Goal: Transaction & Acquisition: Purchase product/service

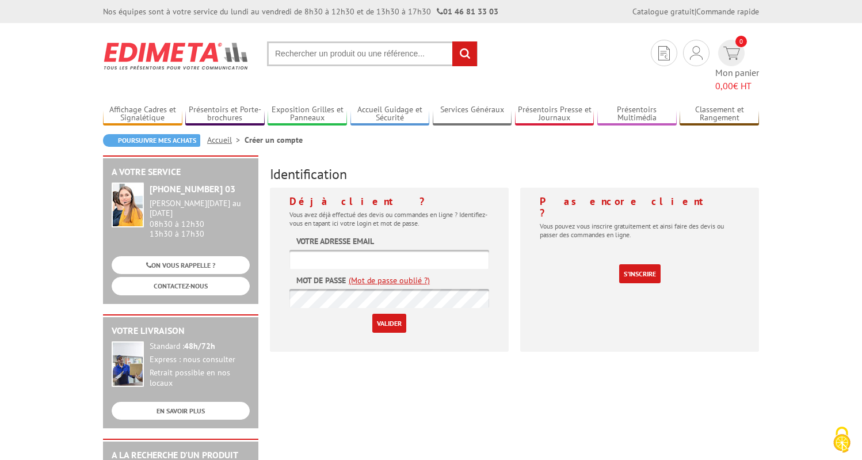
type input "[EMAIL_ADDRESS][DOMAIN_NAME]"
click at [389, 314] on input "Valider" at bounding box center [389, 323] width 34 height 19
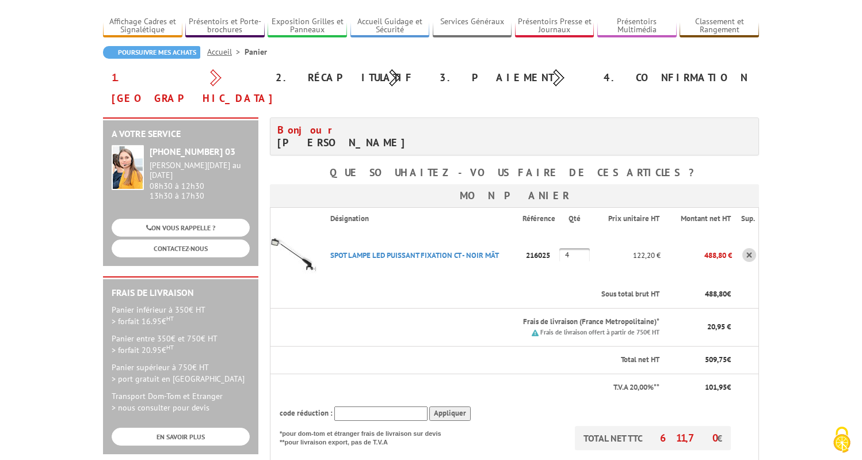
scroll to position [75, 0]
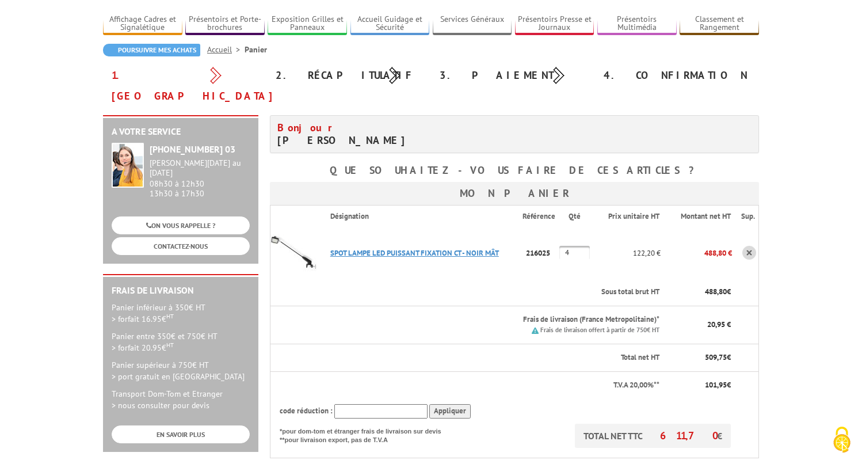
click at [349, 248] on link "SPOT LAMPE LED PUISSANT FIXATION CT - NOIR MâT" at bounding box center [414, 253] width 169 height 10
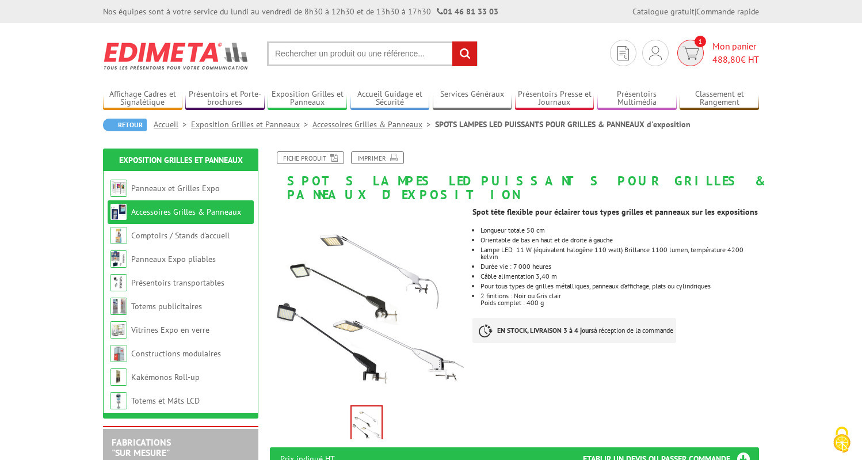
click at [734, 54] on span "488,80" at bounding box center [726, 60] width 28 height 12
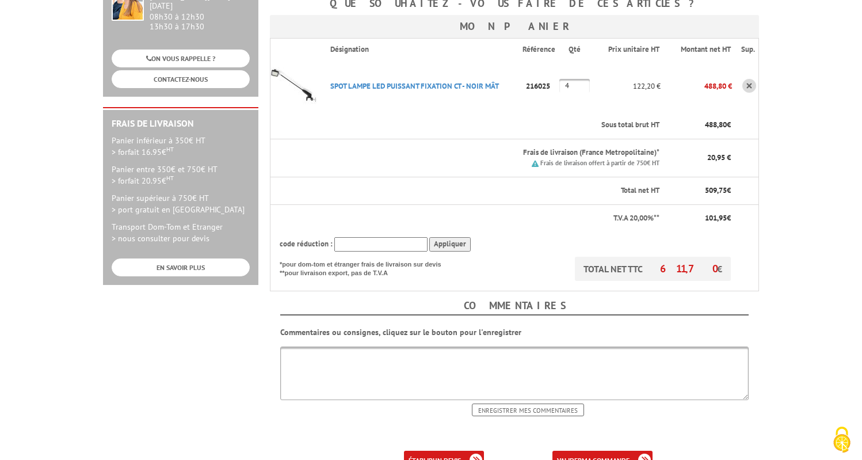
scroll to position [294, 0]
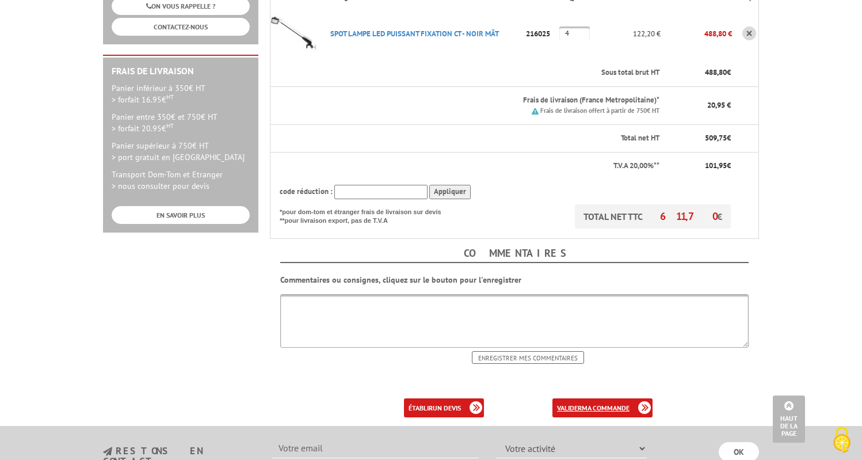
click at [602, 403] on b "ma commande" at bounding box center [606, 407] width 48 height 9
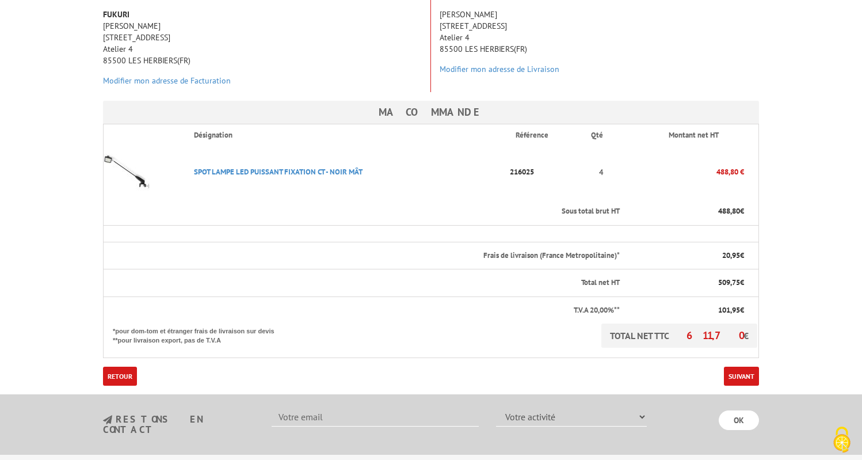
scroll to position [245, 0]
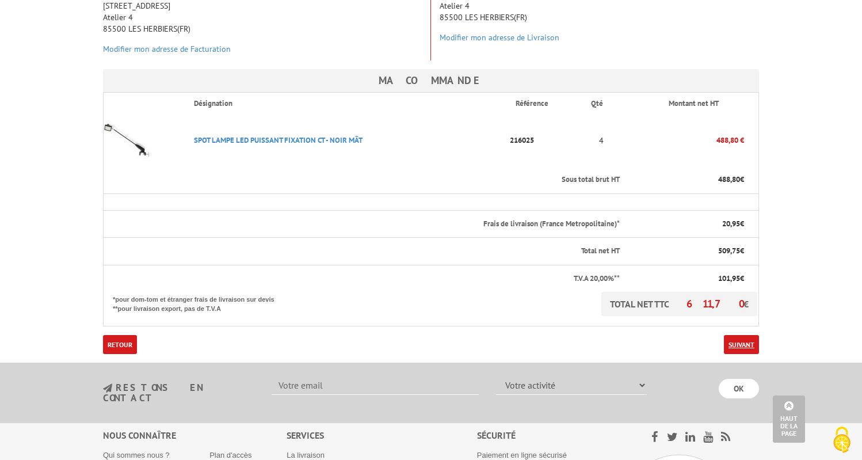
click at [744, 335] on link "Suivant" at bounding box center [741, 344] width 35 height 19
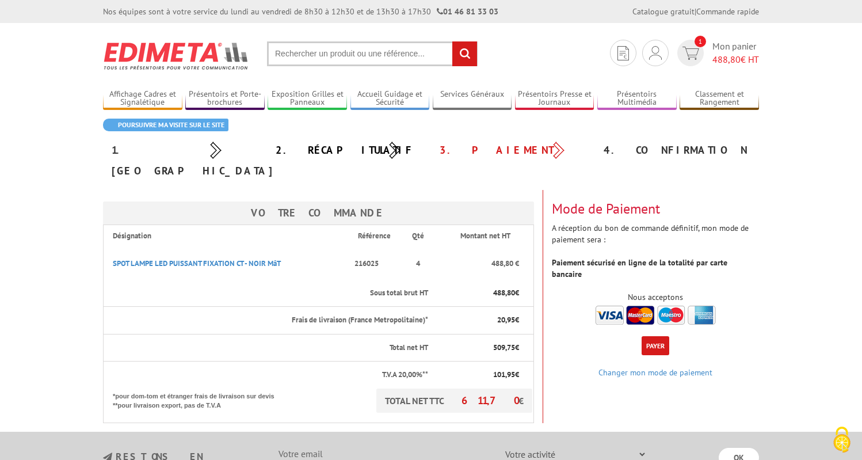
click at [659, 336] on button "Payer" at bounding box center [655, 345] width 28 height 19
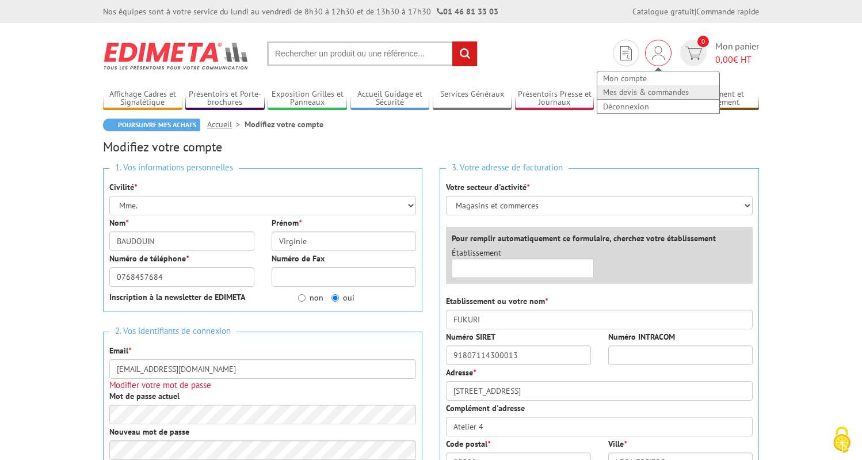
click at [638, 91] on link "Mes devis & commandes" at bounding box center [658, 92] width 122 height 14
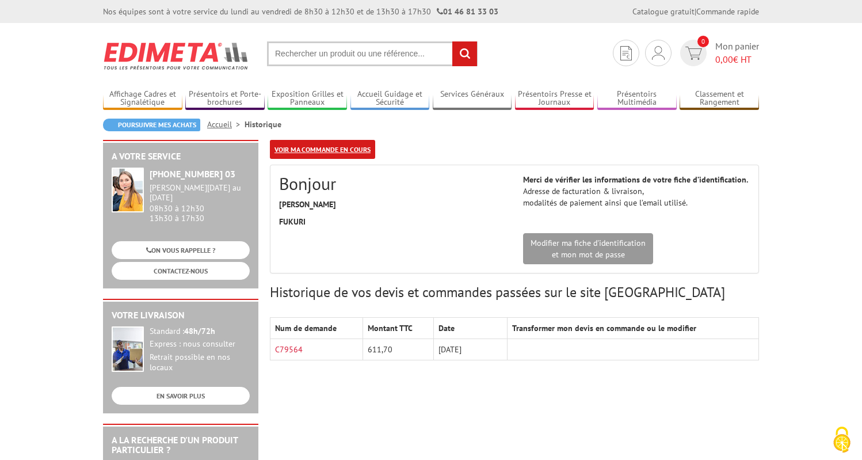
click at [331, 147] on link "Voir ma commande en cours" at bounding box center [322, 149] width 105 height 19
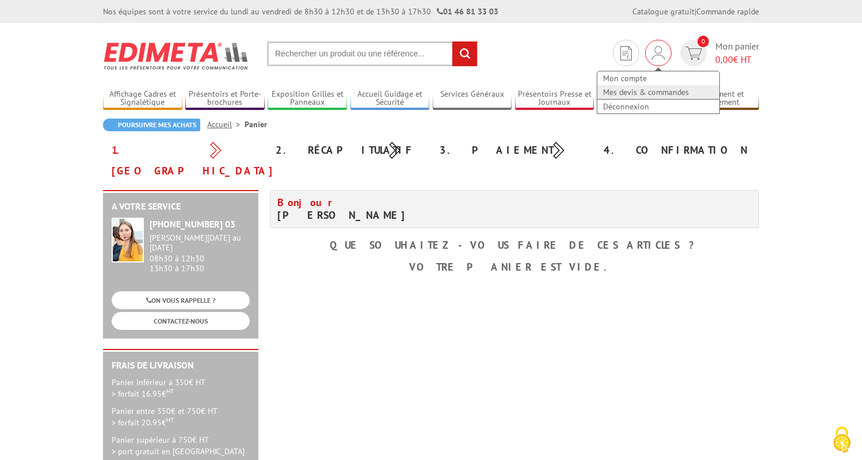
click at [639, 93] on link "Mes devis & commandes" at bounding box center [658, 92] width 122 height 14
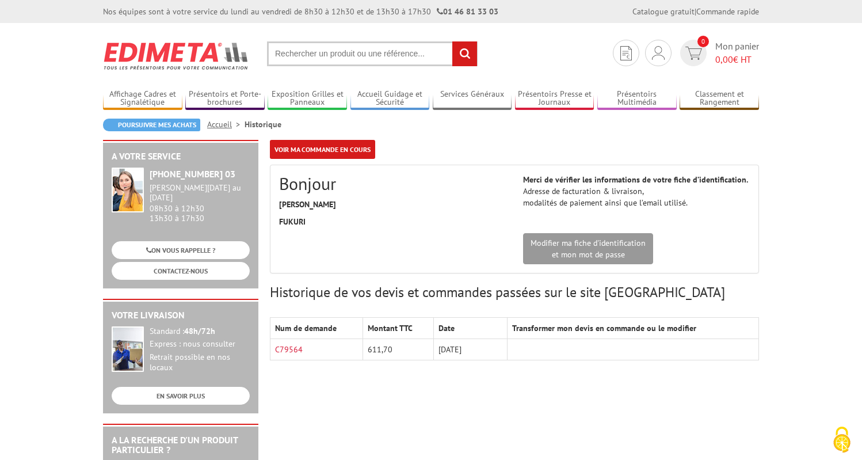
scroll to position [2, 0]
